Goal: Book appointment/travel/reservation

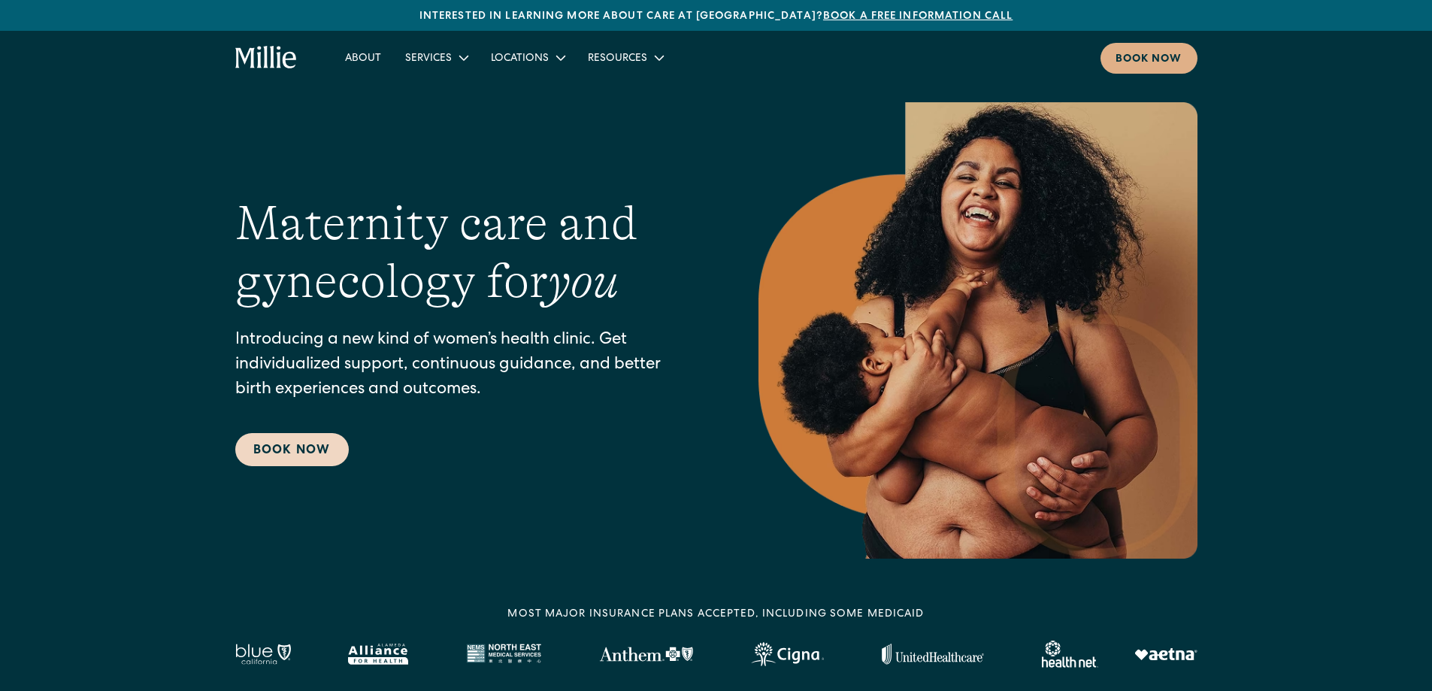
click at [296, 453] on link "Book Now" at bounding box center [292, 449] width 114 height 33
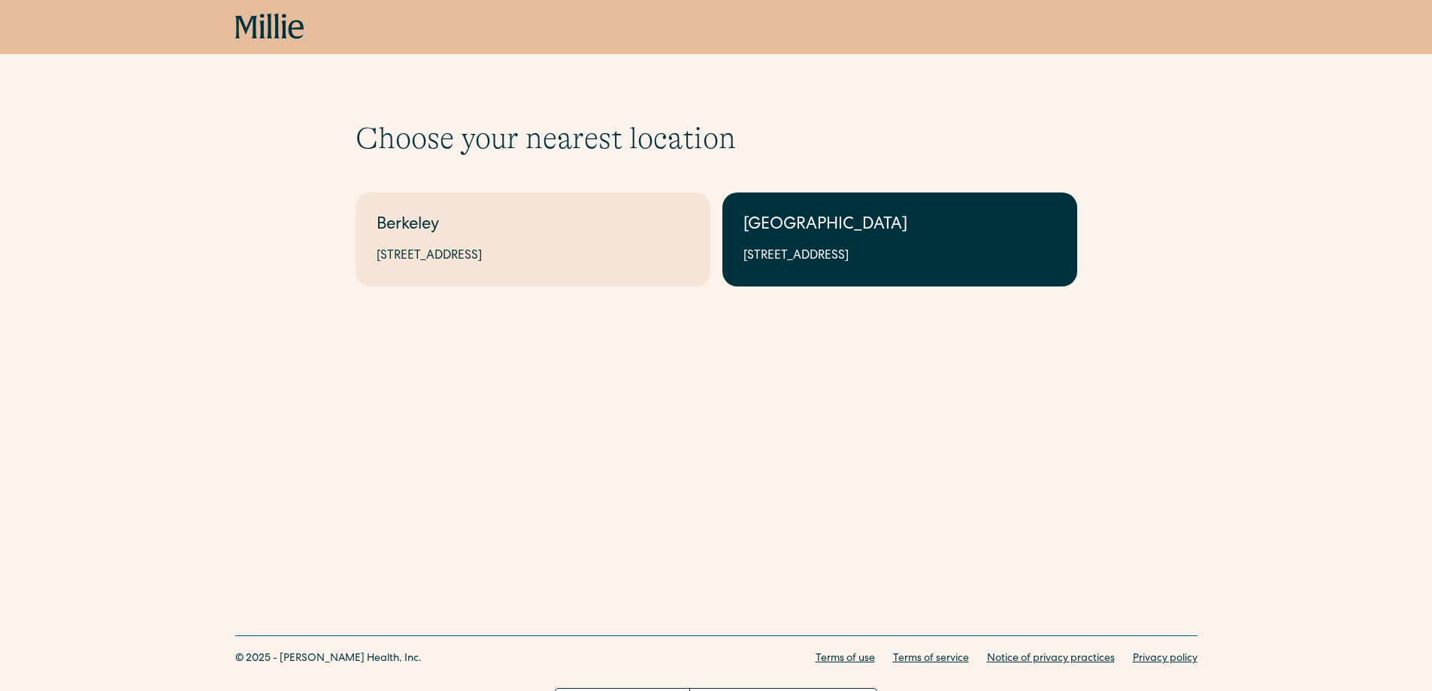
click at [804, 226] on div "[GEOGRAPHIC_DATA]" at bounding box center [900, 226] width 313 height 25
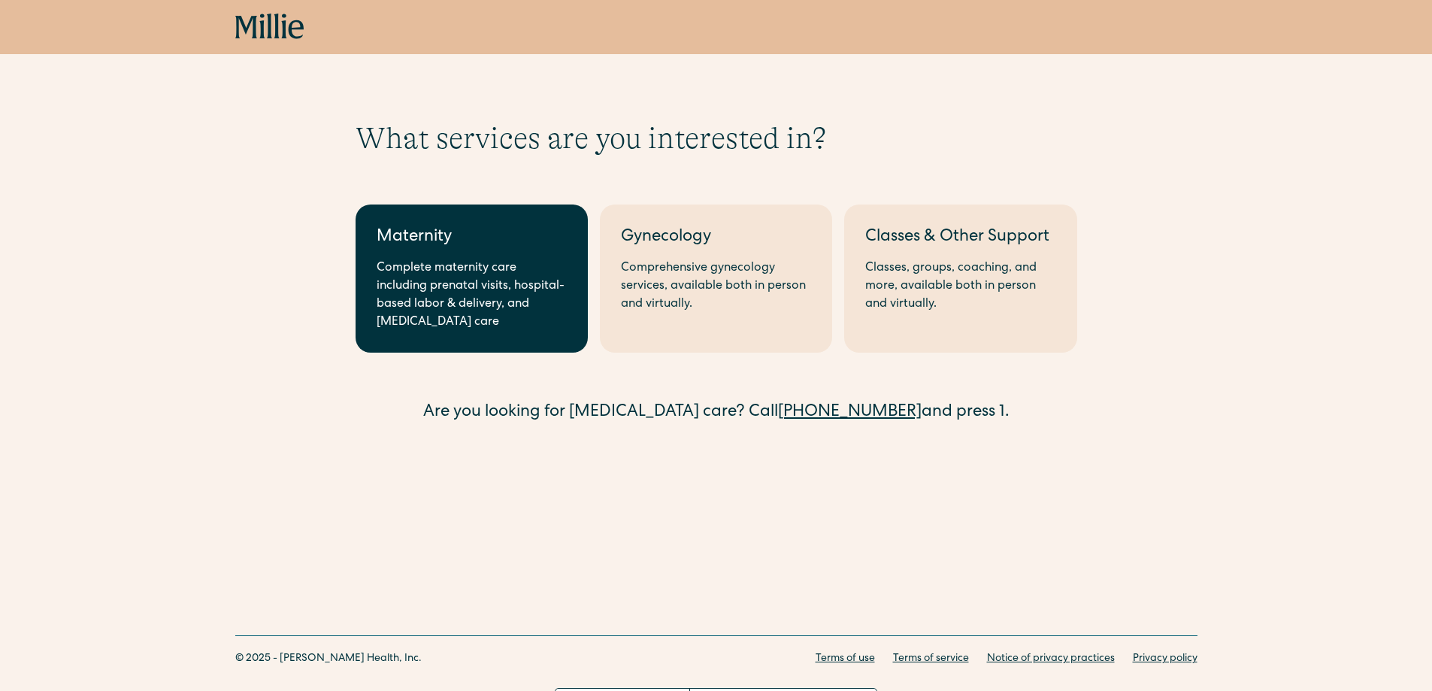
click at [489, 295] on div "Complete maternity care including prenatal visits, hospital-based labor & deliv…" at bounding box center [472, 295] width 190 height 72
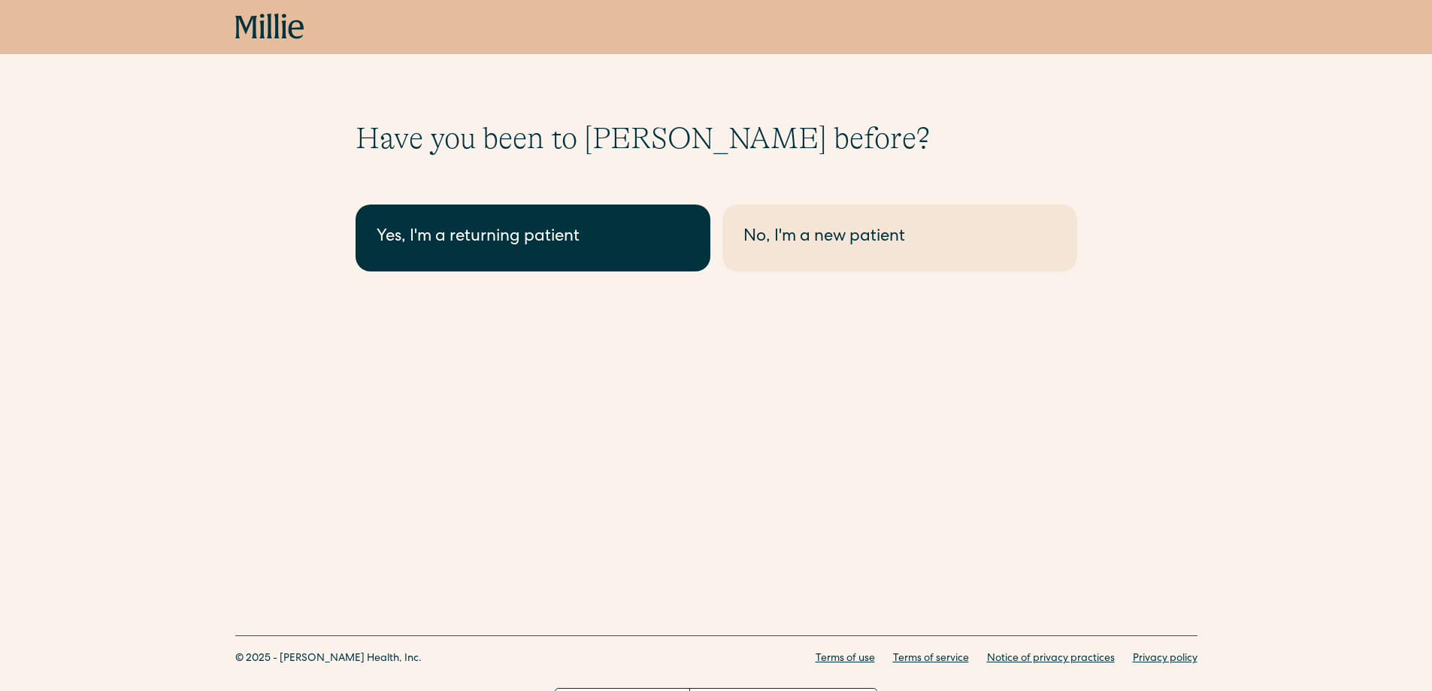
click at [515, 258] on link "Yes, I'm a returning patient" at bounding box center [533, 237] width 355 height 67
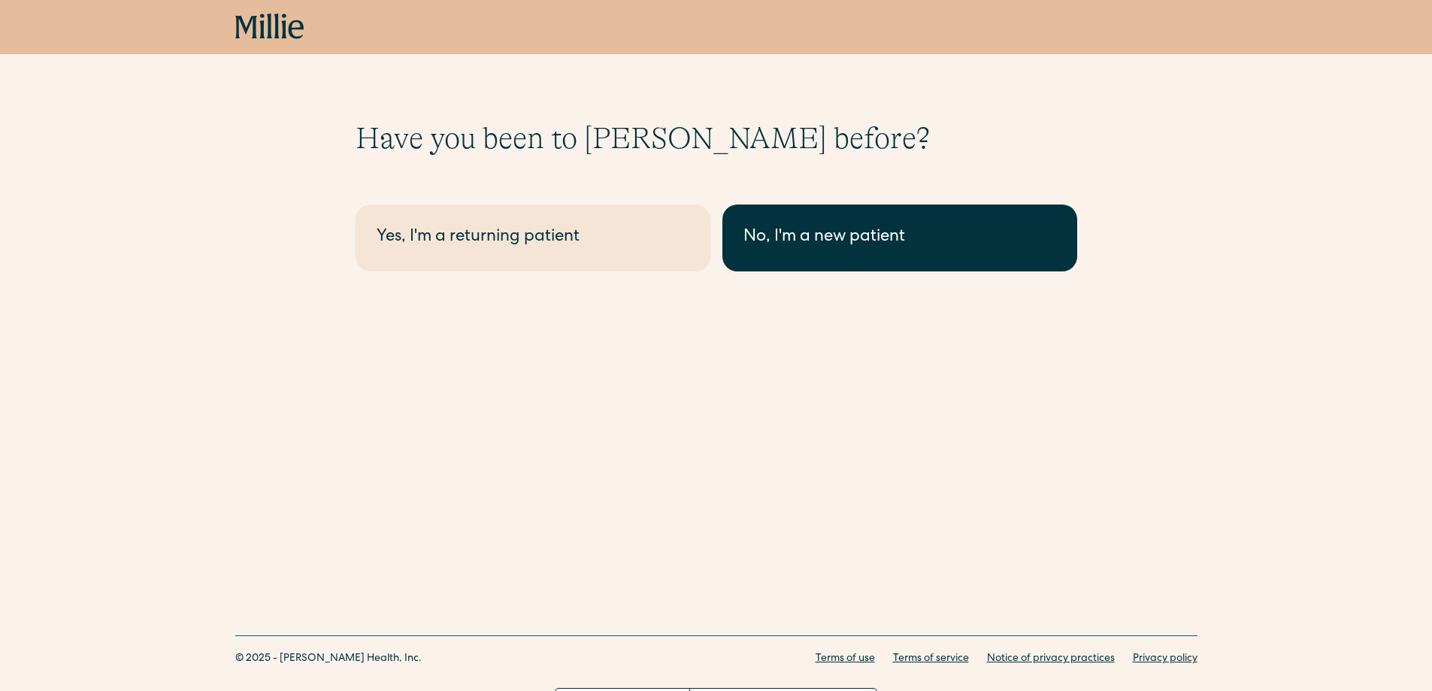
click at [873, 250] on div "No, I'm a new patient" at bounding box center [900, 238] width 313 height 25
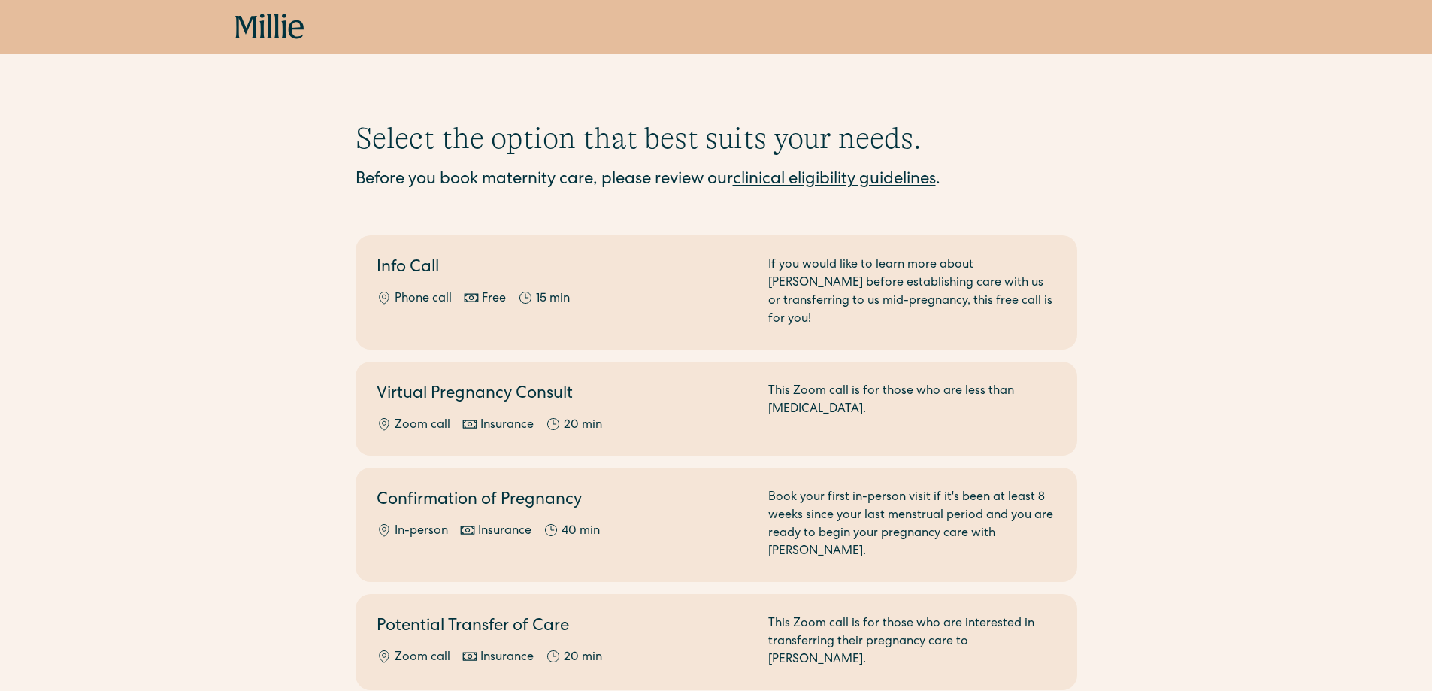
click at [858, 179] on link "clinical eligibility guidelines" at bounding box center [834, 180] width 203 height 17
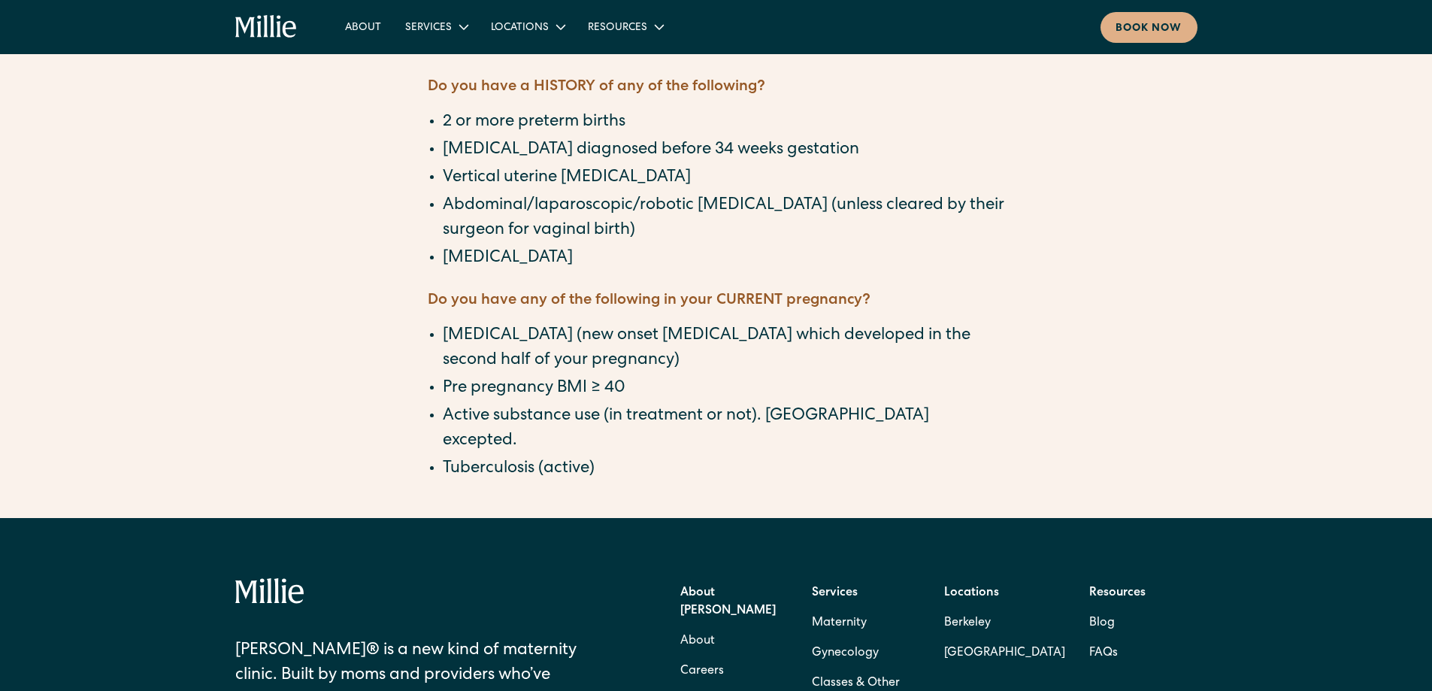
scroll to position [1378, 0]
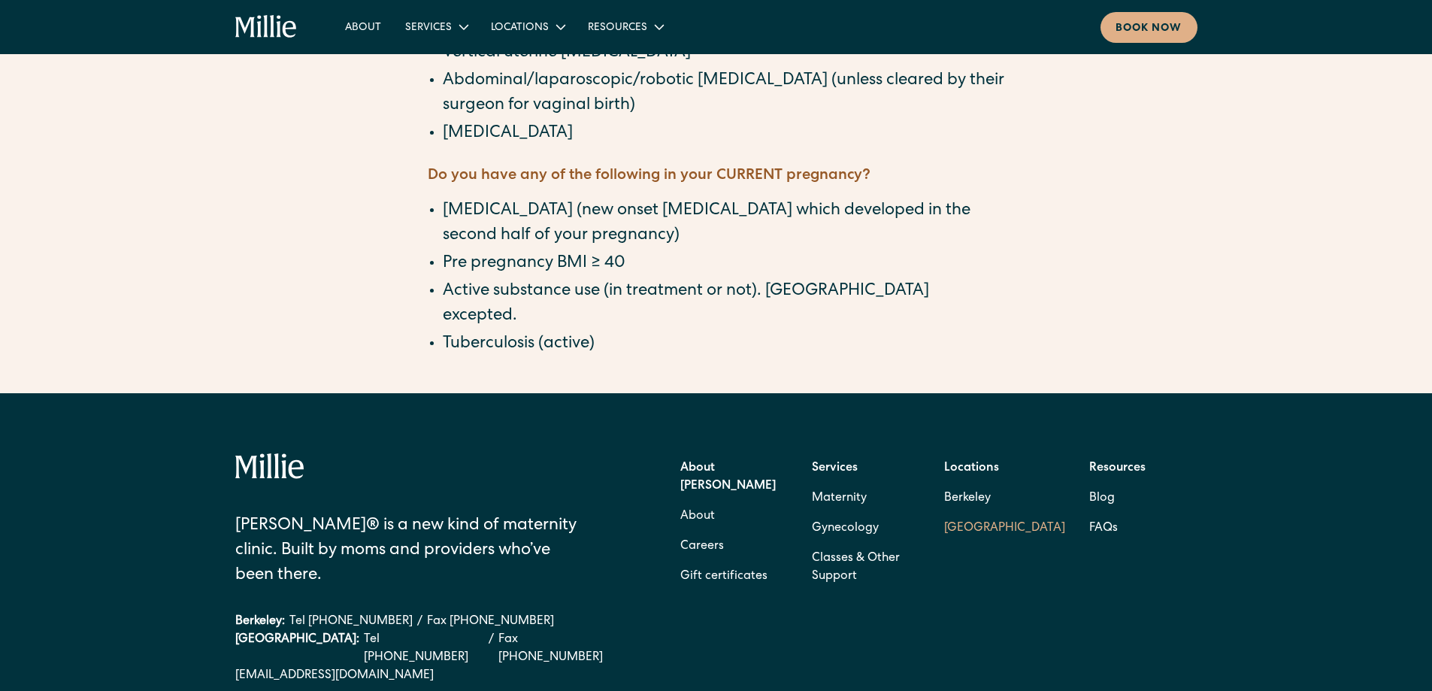
click at [977, 513] on link "[GEOGRAPHIC_DATA]" at bounding box center [1004, 528] width 121 height 30
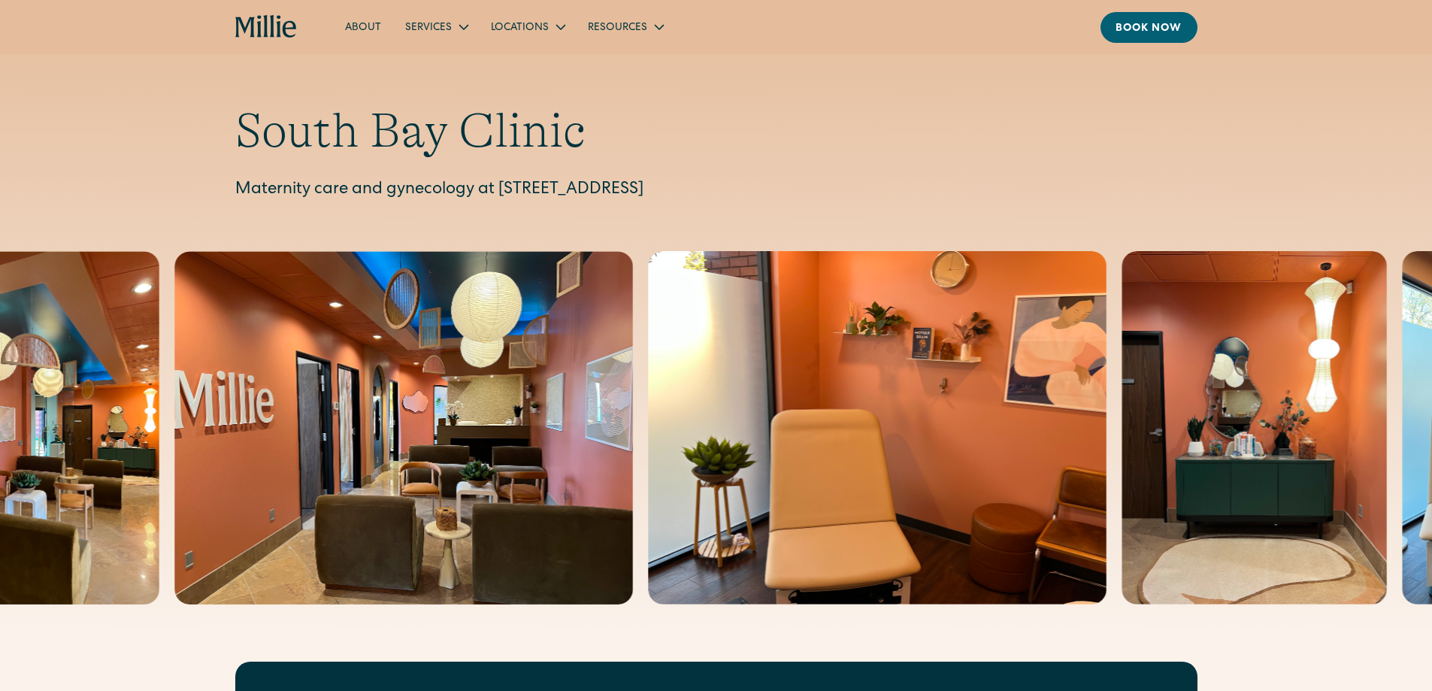
click at [245, 25] on icon "home" at bounding box center [266, 27] width 62 height 24
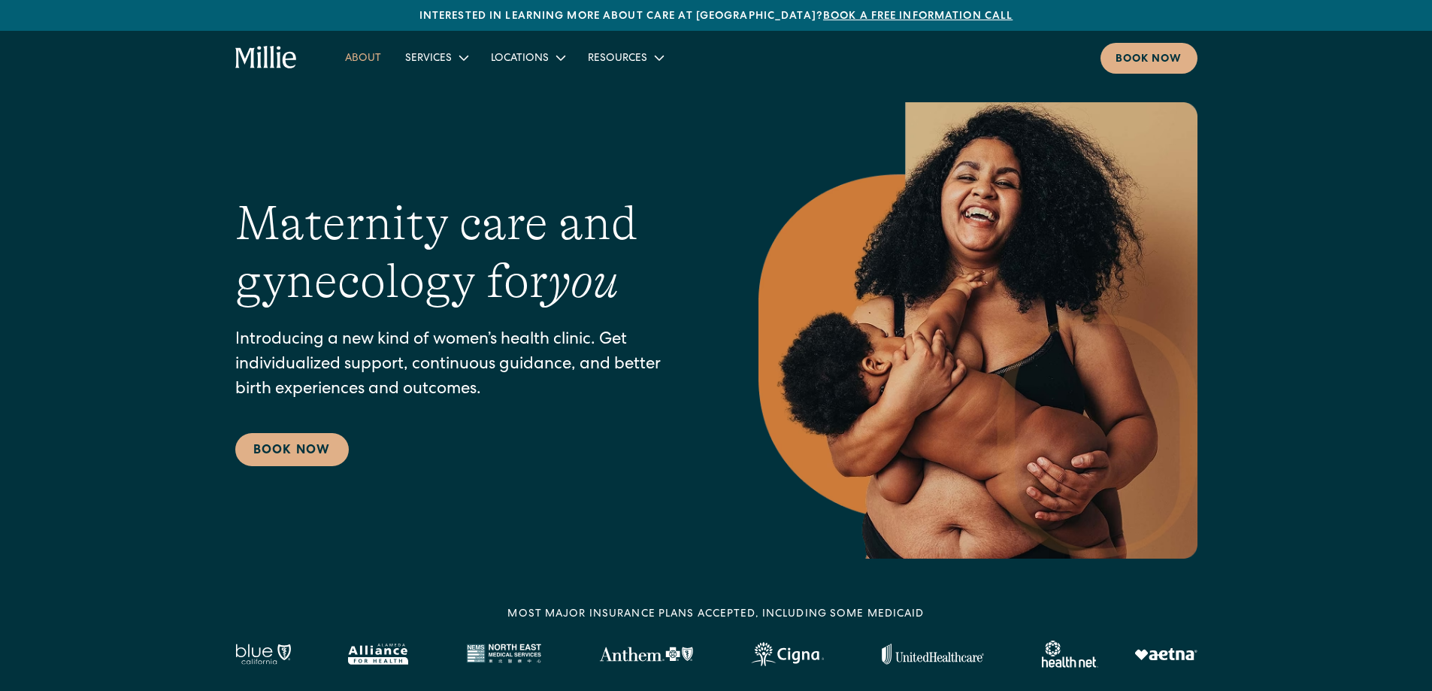
click at [360, 60] on link "About" at bounding box center [363, 57] width 60 height 25
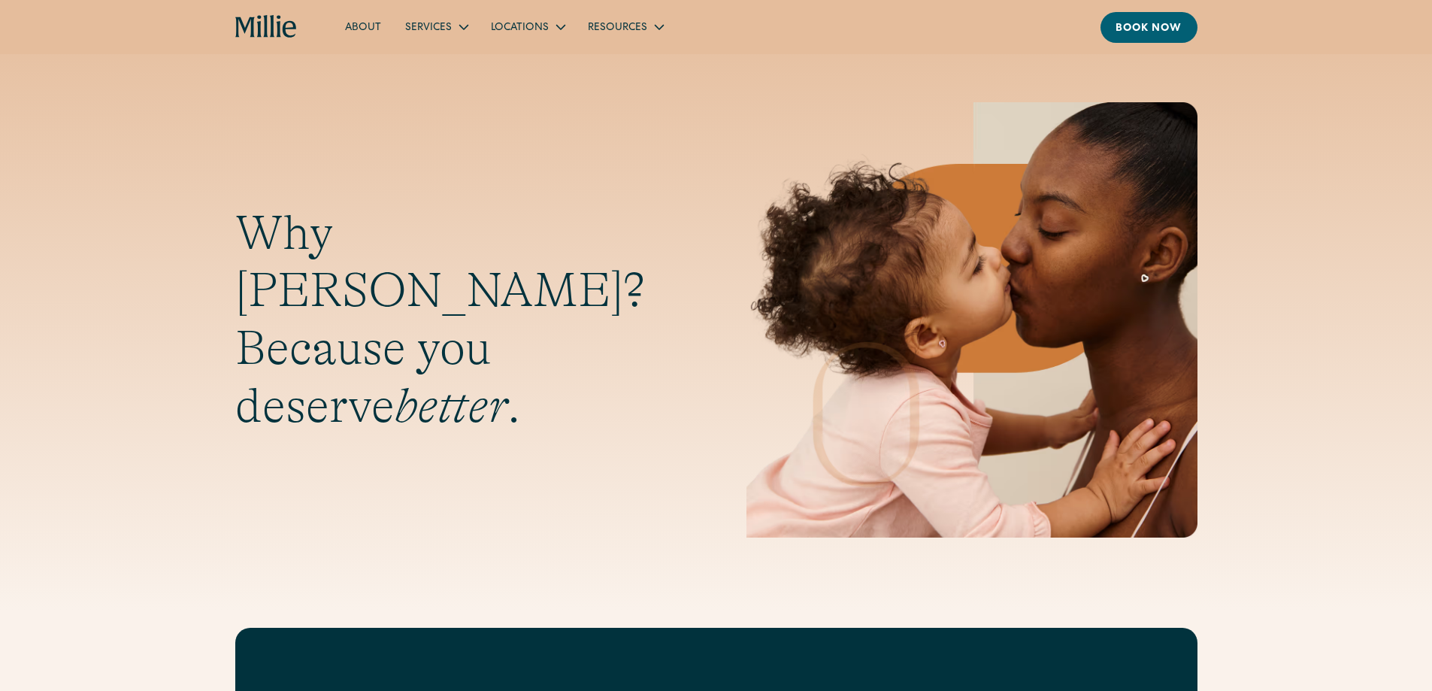
click at [274, 26] on icon "home" at bounding box center [266, 27] width 62 height 24
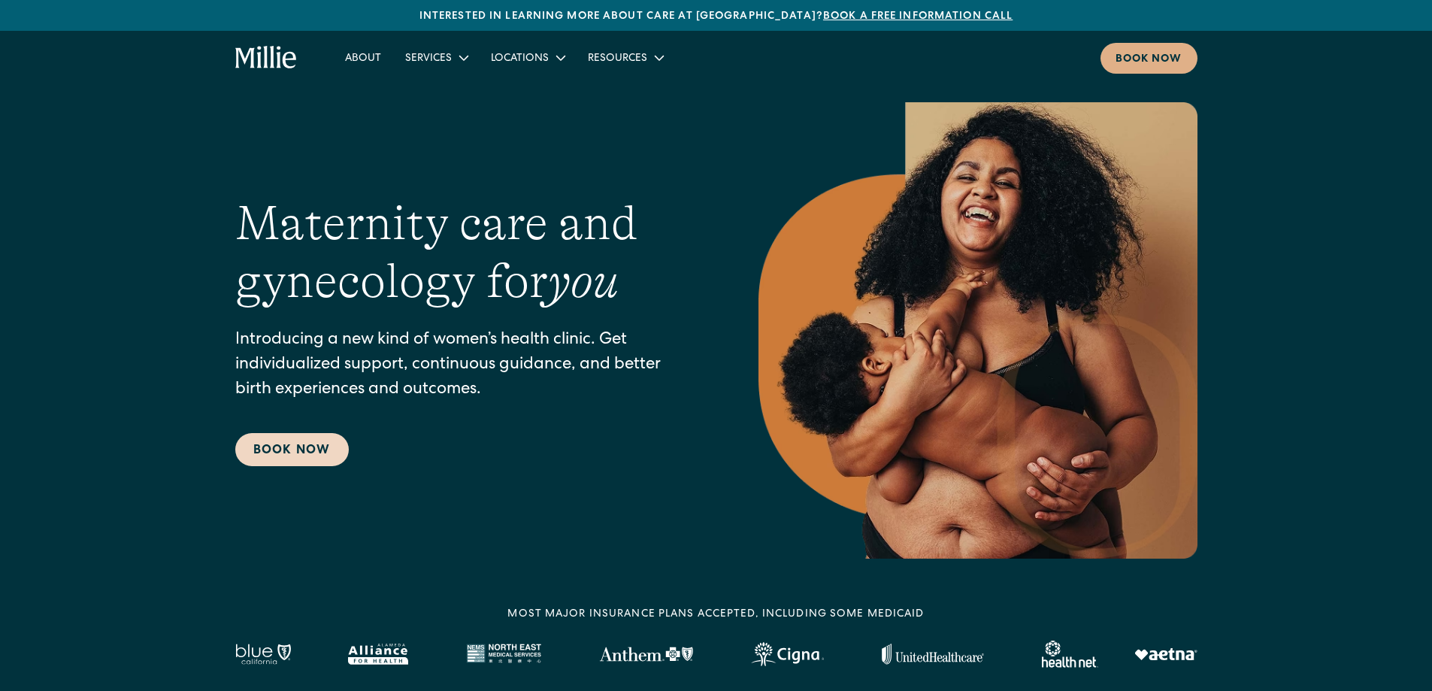
click at [301, 448] on link "Book Now" at bounding box center [292, 449] width 114 height 33
